Goal: Find specific page/section: Find specific page/section

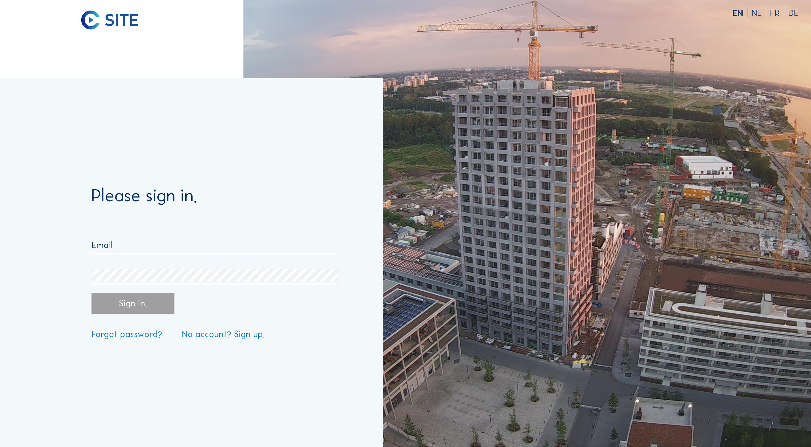
type input "[EMAIL_ADDRESS][DOMAIN_NAME]"
click at [118, 301] on div "Sign in." at bounding box center [133, 303] width 83 height 21
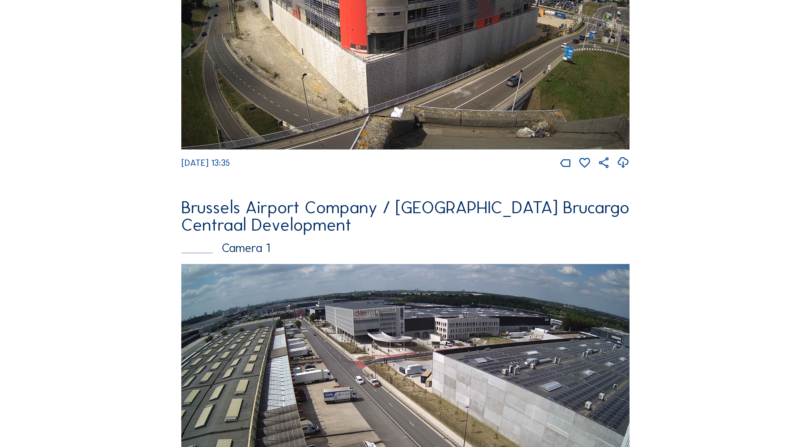
scroll to position [384, 0]
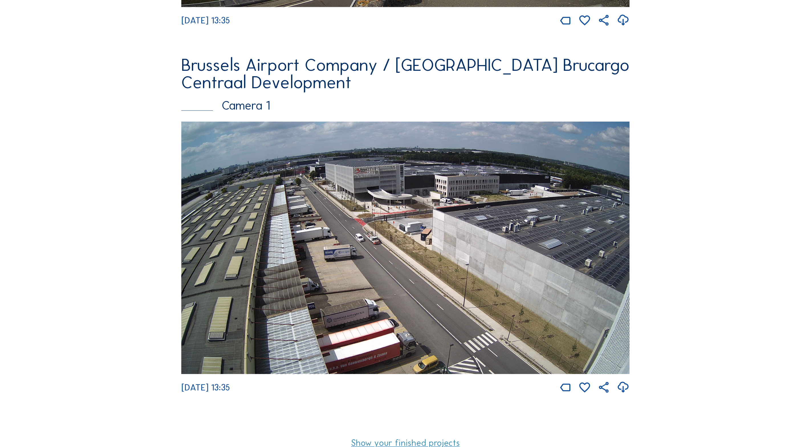
click at [323, 190] on img at bounding box center [405, 247] width 449 height 252
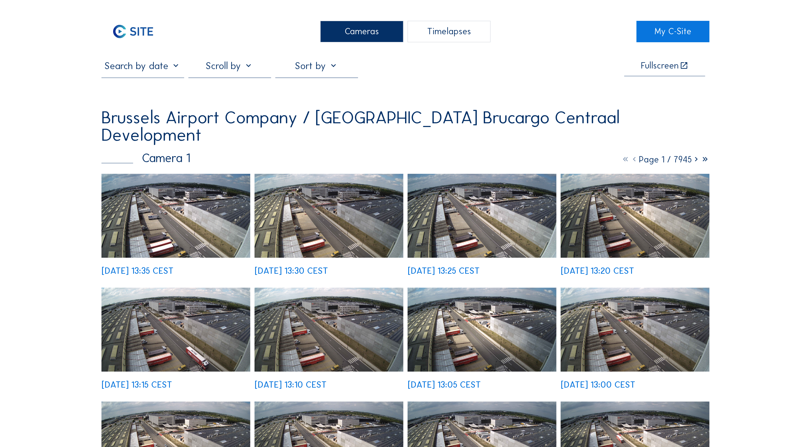
click at [163, 213] on img at bounding box center [176, 216] width 149 height 84
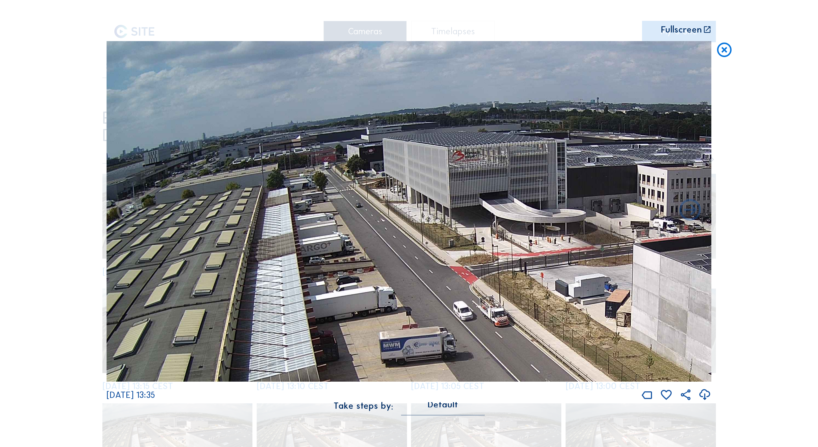
drag, startPoint x: 263, startPoint y: 122, endPoint x: 361, endPoint y: 222, distance: 141.0
click at [361, 222] on img at bounding box center [408, 211] width 605 height 340
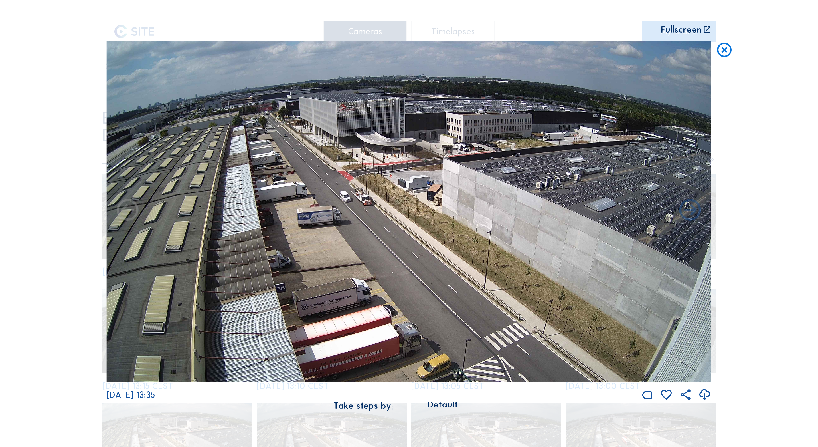
click at [490, 175] on img at bounding box center [408, 211] width 605 height 340
click at [727, 52] on icon at bounding box center [724, 50] width 17 height 18
